Goal: Information Seeking & Learning: Check status

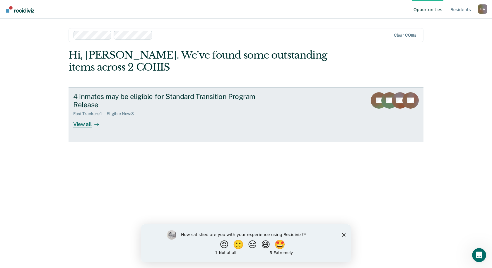
click at [80, 125] on div "View all" at bounding box center [89, 121] width 33 height 11
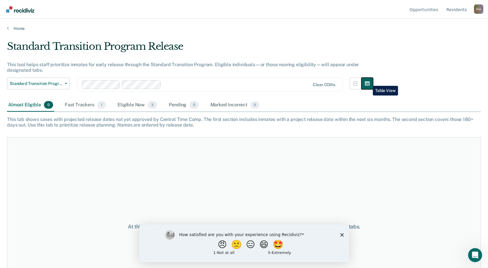
click at [368, 81] on icon "button" at bounding box center [367, 83] width 5 height 4
click at [358, 81] on icon "button" at bounding box center [355, 83] width 5 height 5
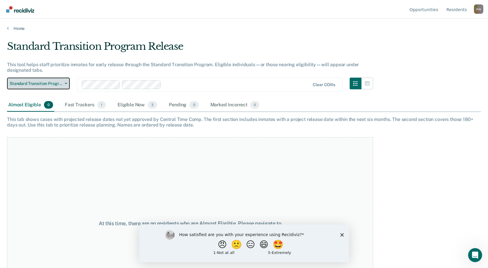
click at [35, 83] on span "Standard Transition Program Release" at bounding box center [36, 83] width 53 height 5
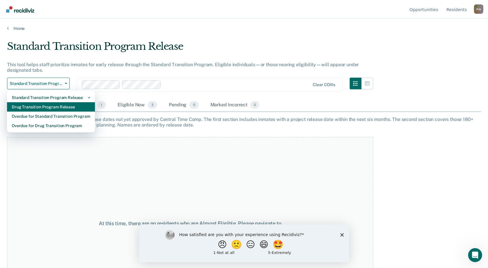
click at [26, 106] on div "Drug Transition Program Release" at bounding box center [51, 106] width 79 height 9
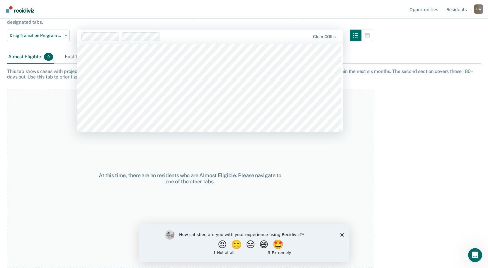
scroll to position [1465, 0]
click at [209, 37] on input "text" at bounding box center [209, 37] width 1 height 6
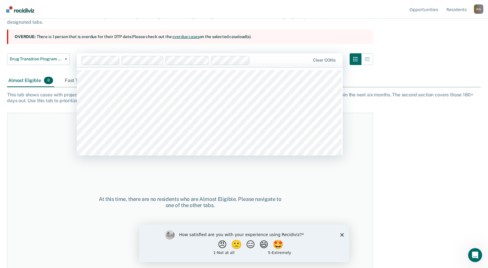
click at [255, 59] on div at bounding box center [281, 60] width 58 height 7
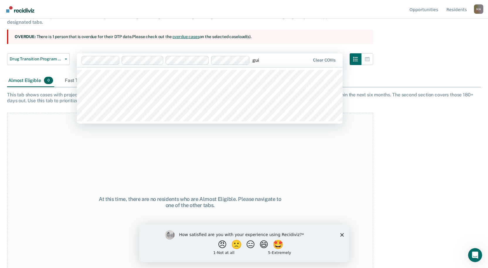
type input "guil"
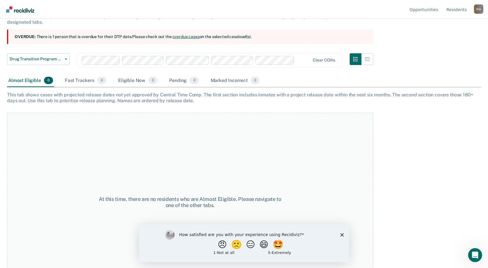
click at [43, 97] on div "This tab shows cases with projected release dates not yet approved by Central T…" at bounding box center [244, 97] width 474 height 11
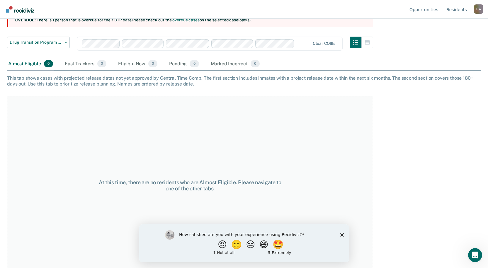
scroll to position [72, 0]
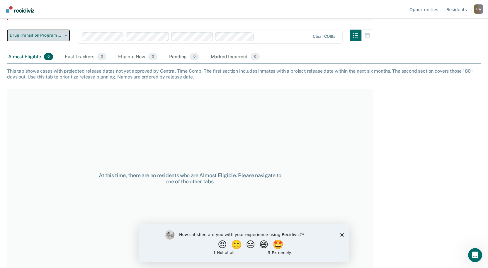
click at [29, 33] on span "Drug Transition Program Release" at bounding box center [36, 35] width 53 height 5
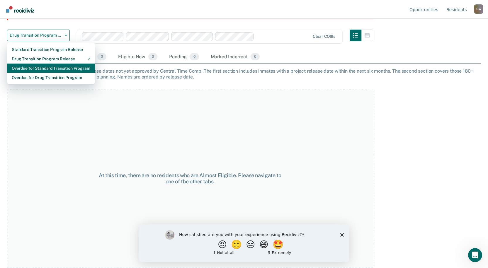
click at [25, 67] on div "Overdue for Standard Transition Program" at bounding box center [51, 68] width 79 height 9
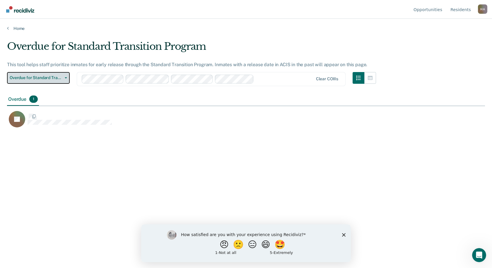
scroll to position [179, 474]
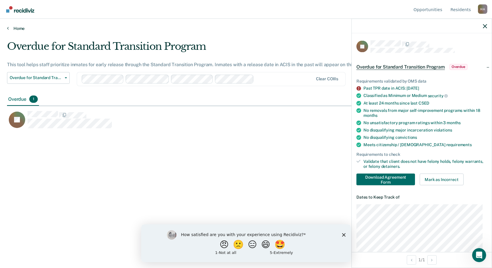
click at [17, 27] on link "Home" at bounding box center [246, 28] width 478 height 5
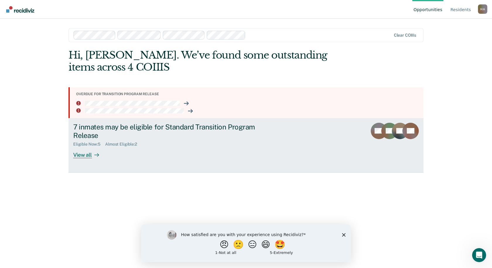
click at [84, 154] on div "View all" at bounding box center [89, 152] width 33 height 11
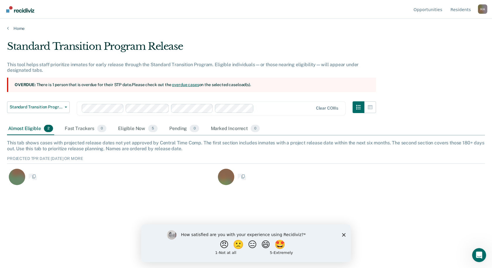
scroll to position [31, 474]
